Goal: Transaction & Acquisition: Purchase product/service

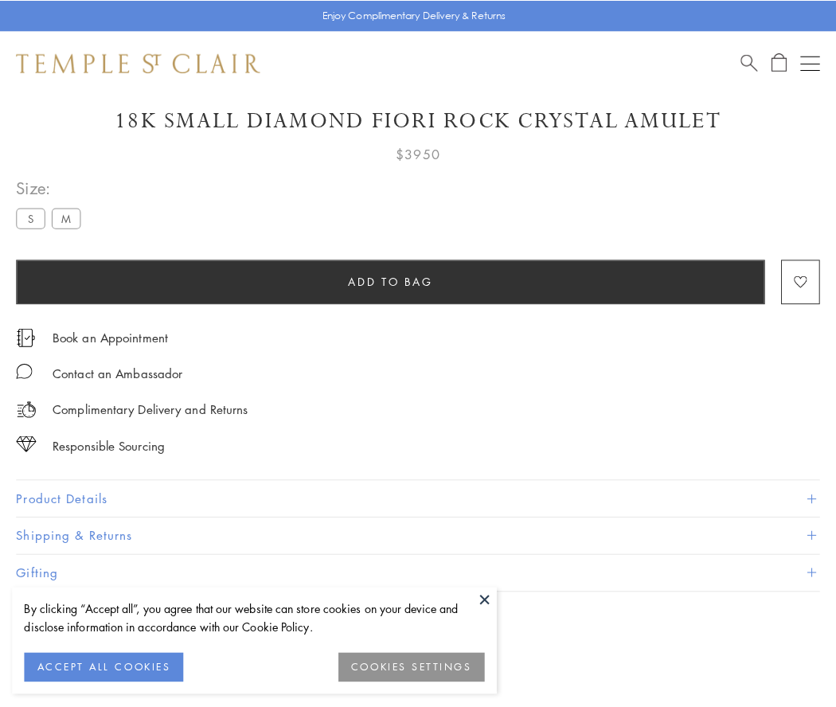
scroll to position [94, 0]
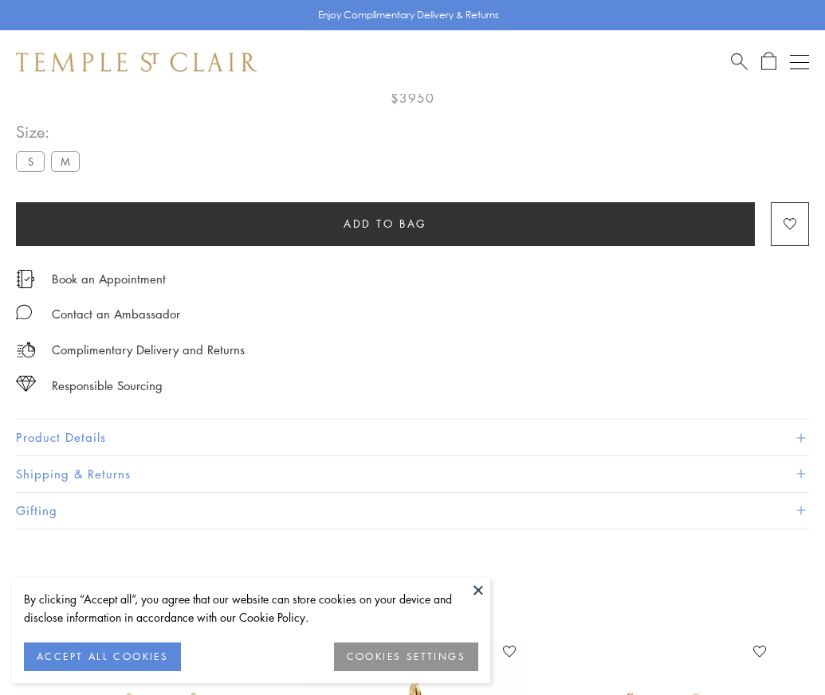
click at [385, 223] on span "Add to bag" at bounding box center [385, 224] width 84 height 18
